Goal: Transaction & Acquisition: Book appointment/travel/reservation

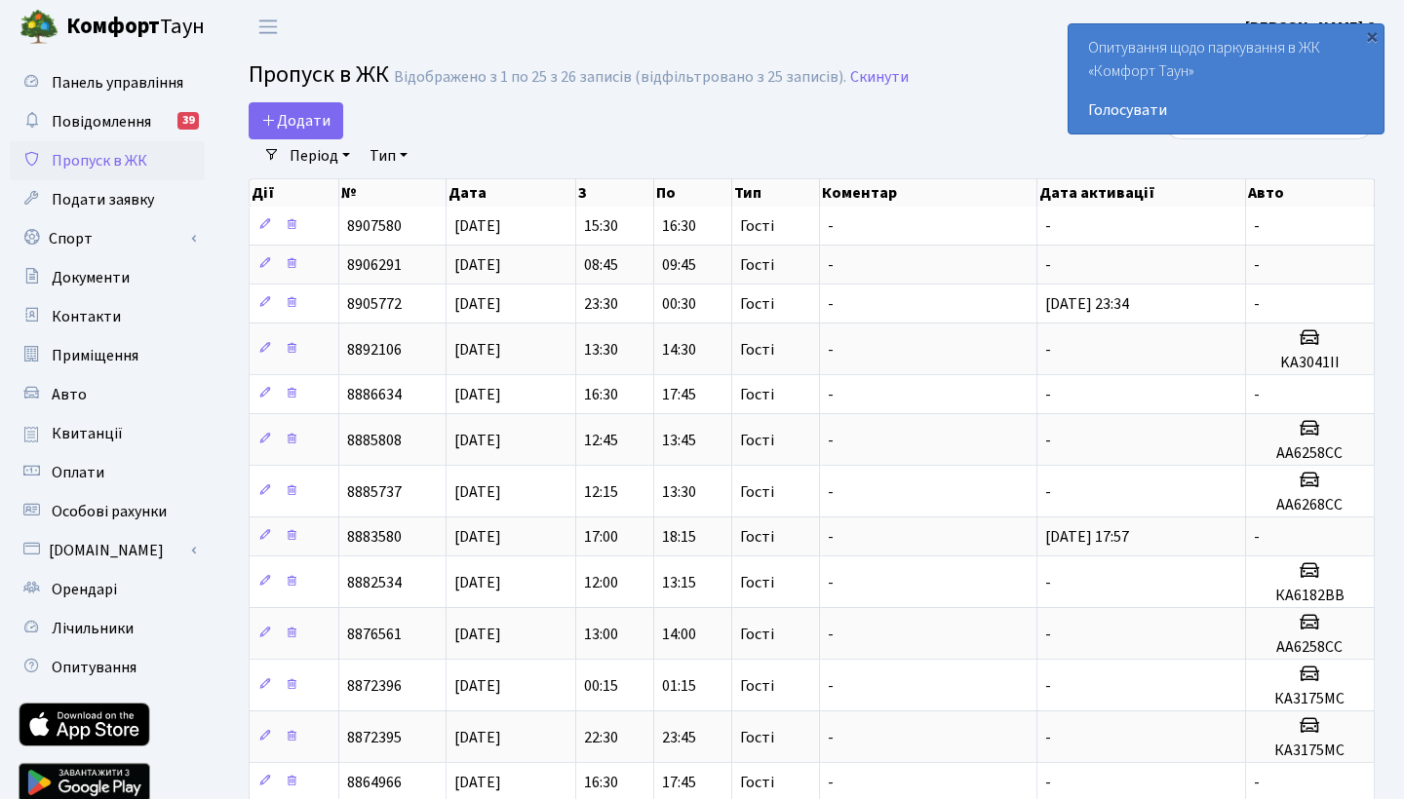
select select "25"
click at [98, 240] on link "Спорт" at bounding box center [107, 238] width 195 height 39
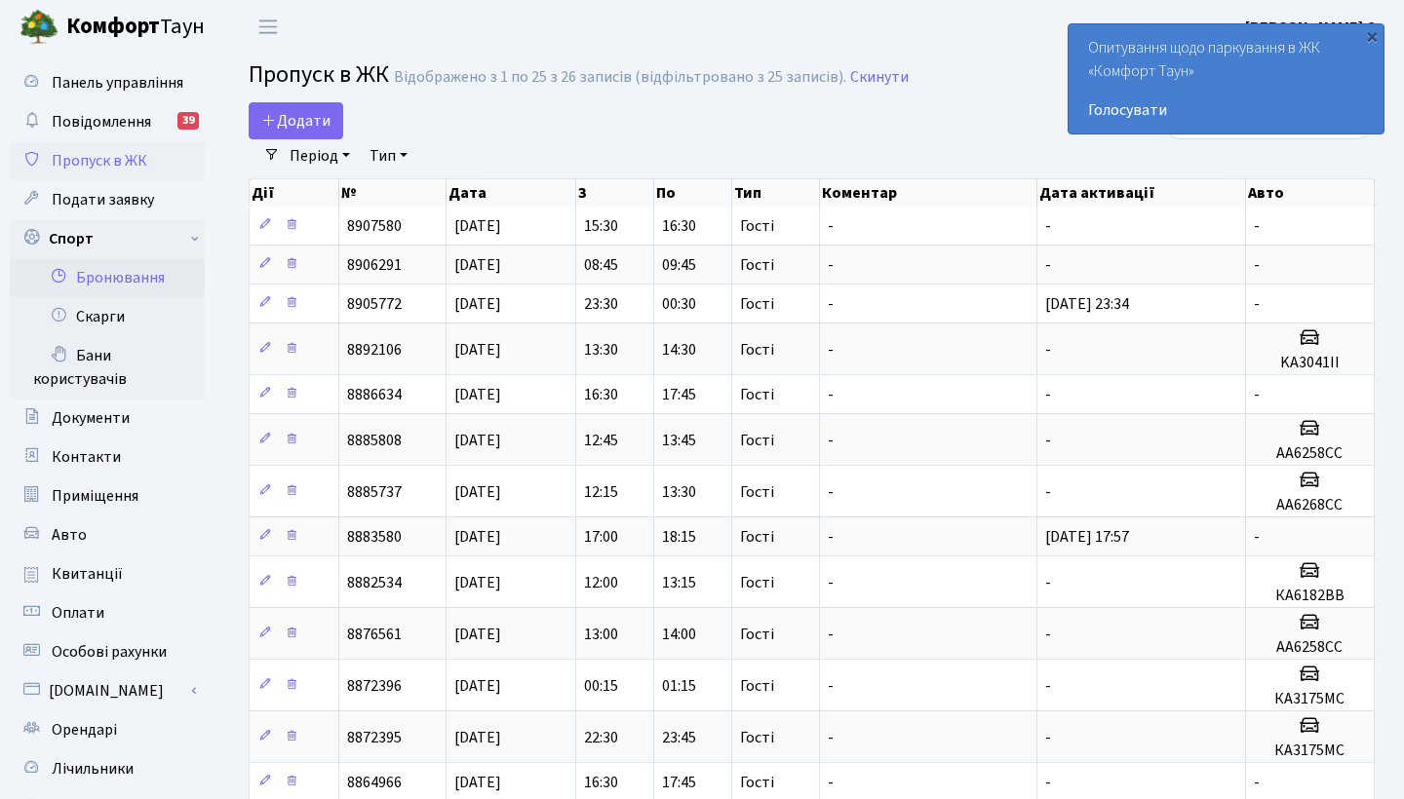
click at [131, 282] on link "Бронювання" at bounding box center [107, 277] width 195 height 39
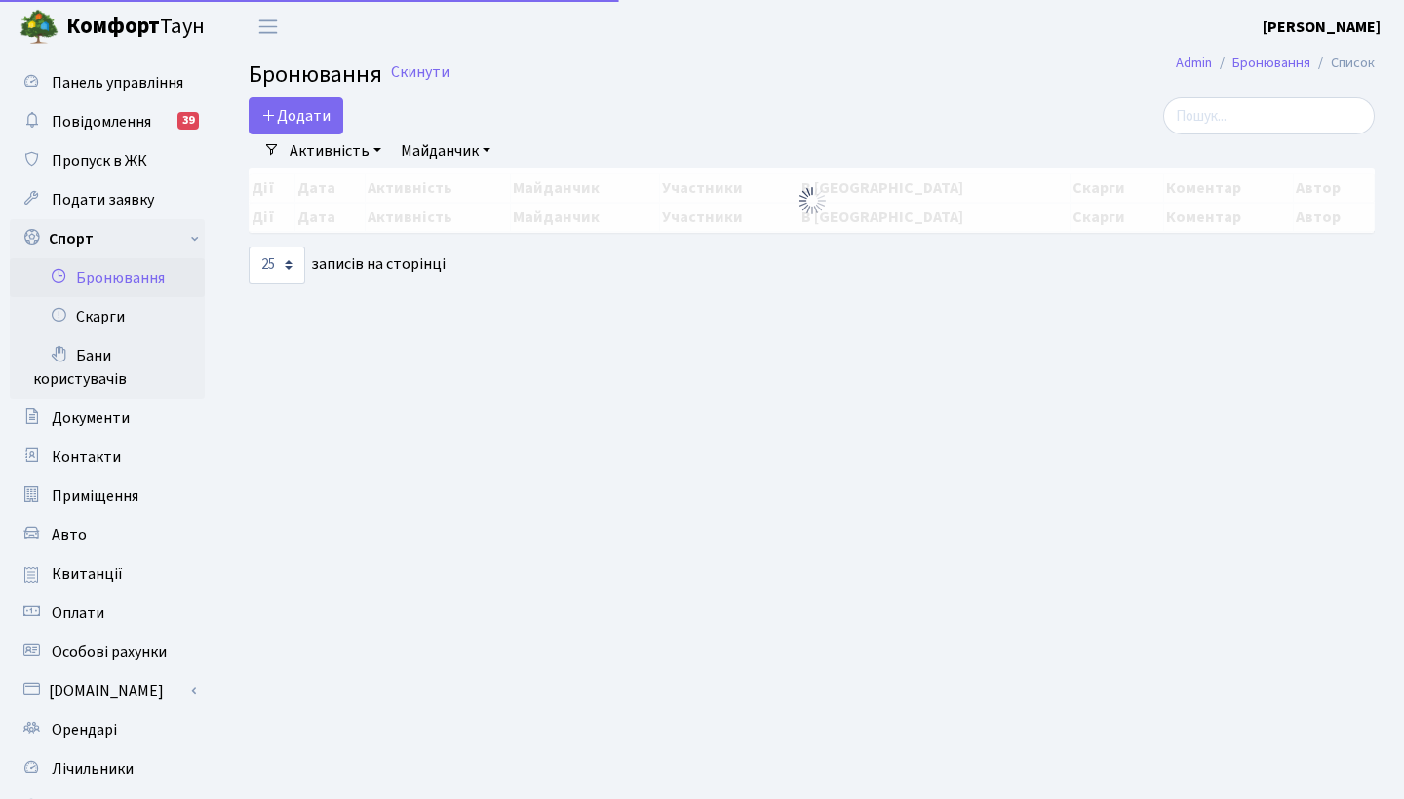
select select "25"
click at [333, 111] on button "Додати" at bounding box center [296, 115] width 95 height 37
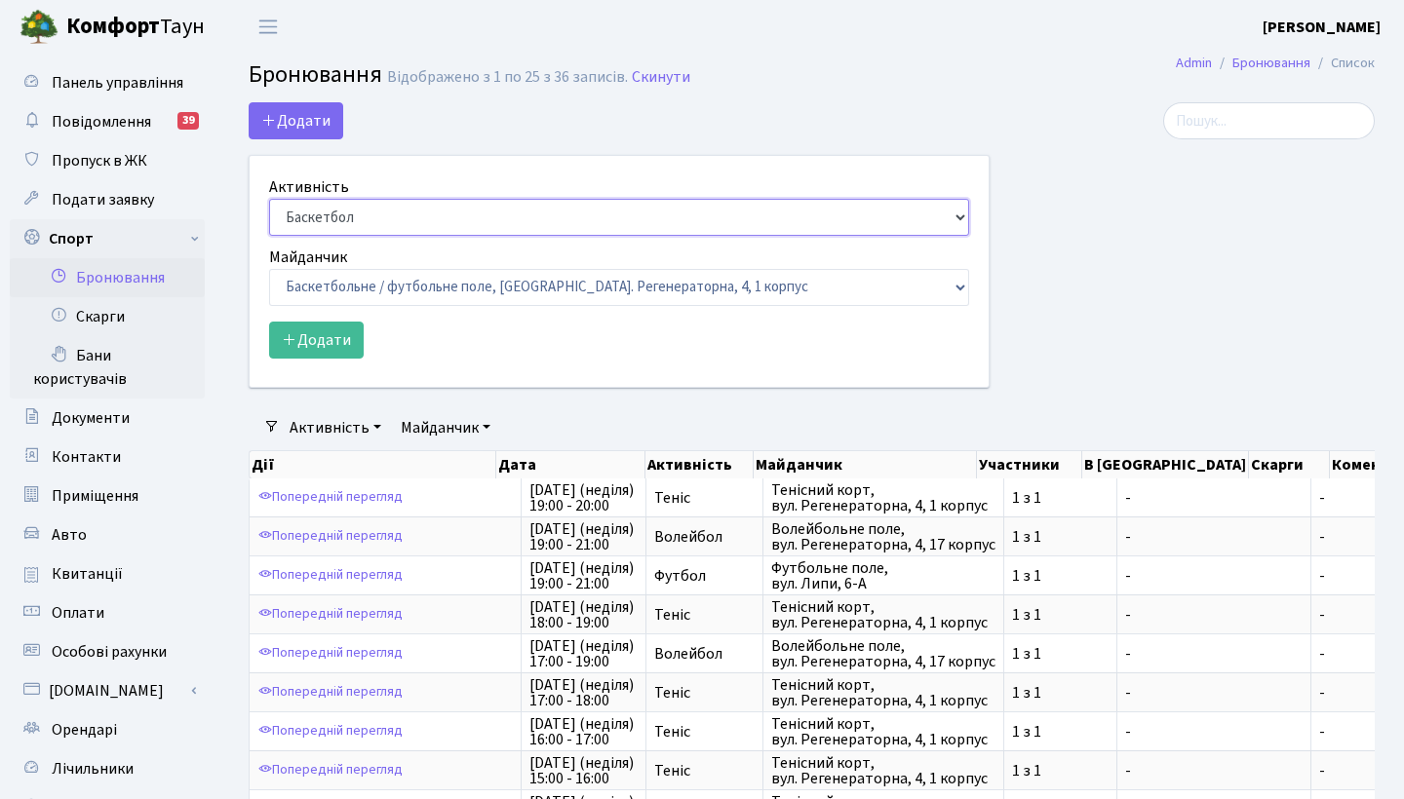
select select "1"
click at [326, 345] on button "Додати" at bounding box center [316, 340] width 95 height 37
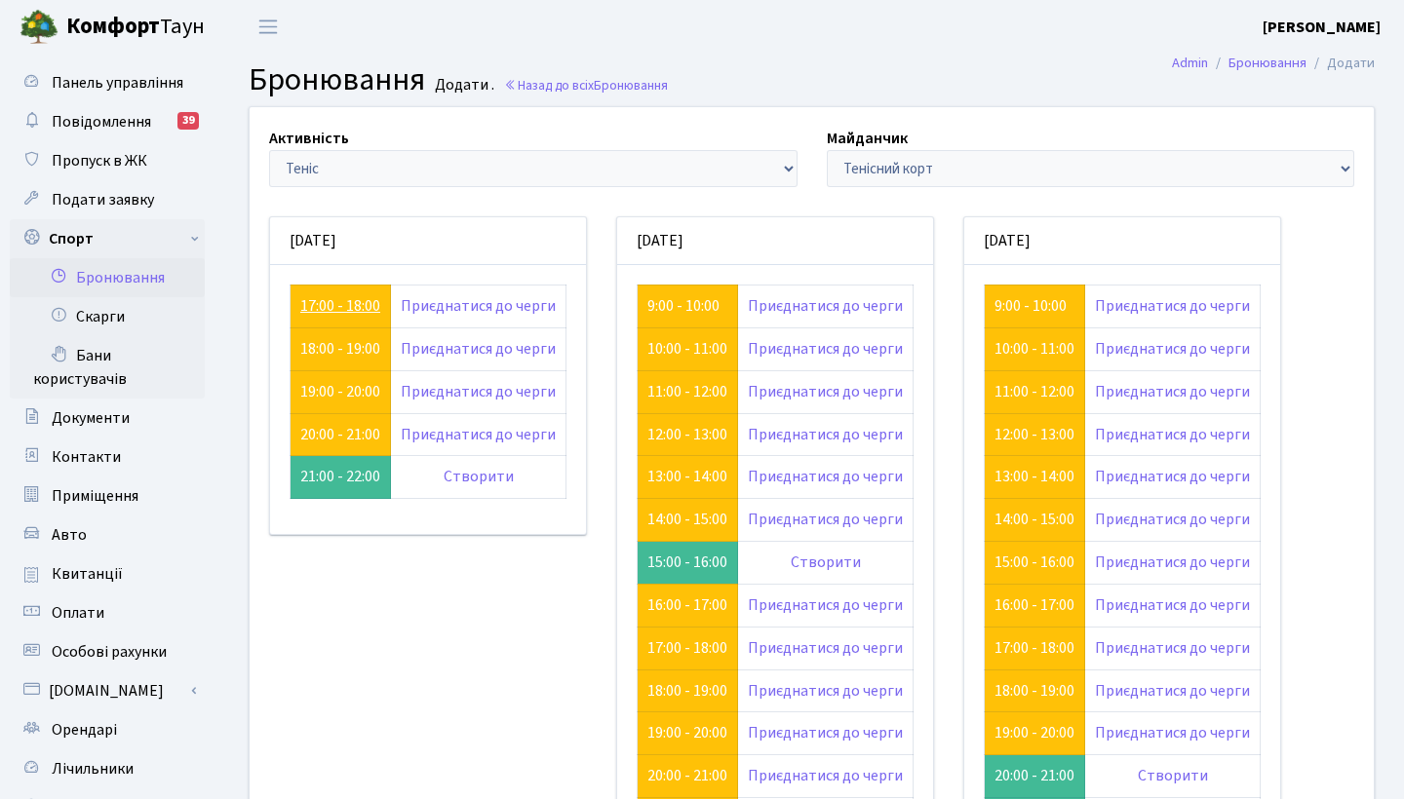
click at [355, 305] on link "17:00 - 18:00" at bounding box center [340, 305] width 80 height 21
click at [358, 338] on link "18:00 - 19:00" at bounding box center [340, 348] width 80 height 21
click at [332, 391] on link "19:00 - 20:00" at bounding box center [340, 391] width 80 height 21
